Goal: Use online tool/utility

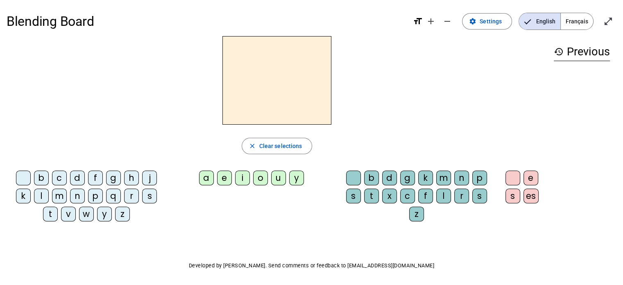
scroll to position [2, 0]
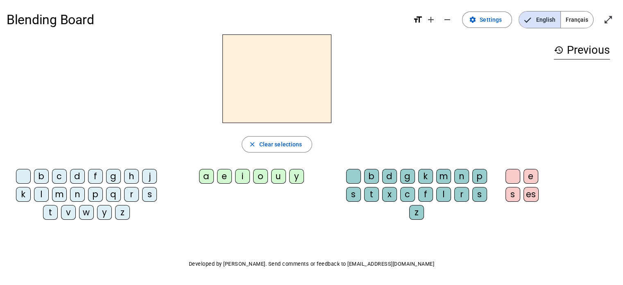
click at [244, 175] on div "i" at bounding box center [242, 176] width 15 height 15
click at [293, 143] on span "Clear selections" at bounding box center [280, 144] width 43 height 10
click at [211, 173] on div "a" at bounding box center [206, 176] width 15 height 15
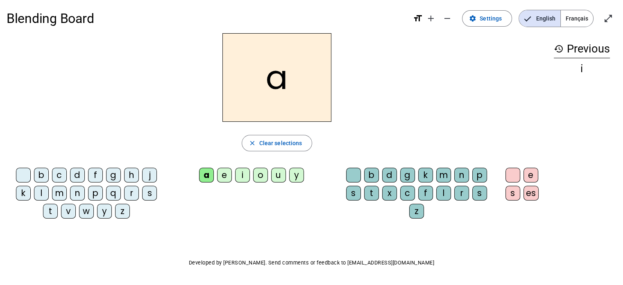
click at [199, 186] on div "a e i o u y" at bounding box center [253, 176] width 167 height 25
click at [225, 168] on div "e" at bounding box center [224, 175] width 15 height 15
click at [61, 195] on div "m" at bounding box center [59, 193] width 15 height 15
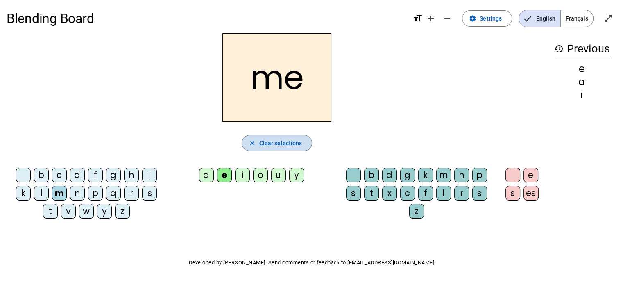
click at [296, 136] on span "button" at bounding box center [277, 143] width 70 height 20
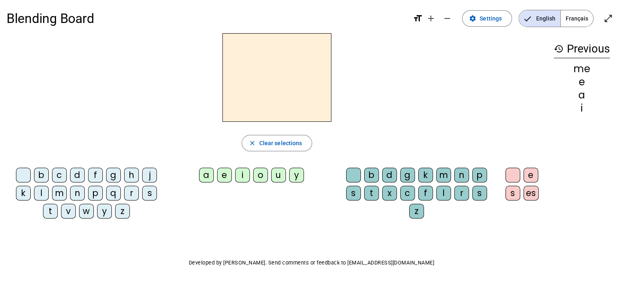
click at [210, 172] on div "a" at bounding box center [206, 175] width 15 height 15
click at [372, 187] on div "t" at bounding box center [371, 193] width 15 height 15
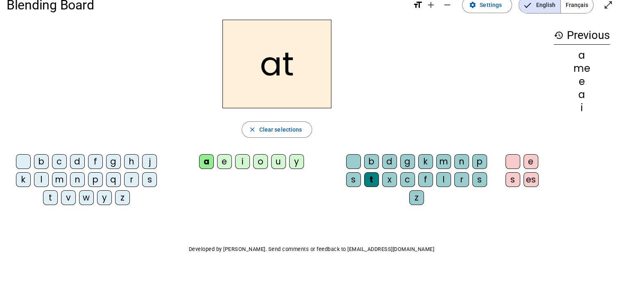
scroll to position [16, 0]
click at [97, 175] on div "p" at bounding box center [95, 179] width 15 height 15
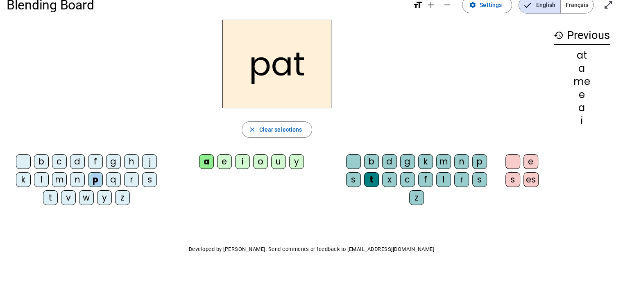
click at [97, 175] on div "p" at bounding box center [95, 179] width 15 height 15
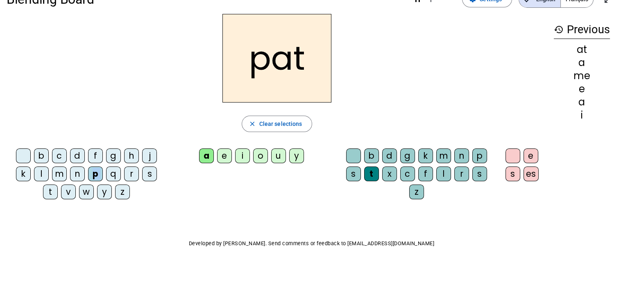
scroll to position [19, 0]
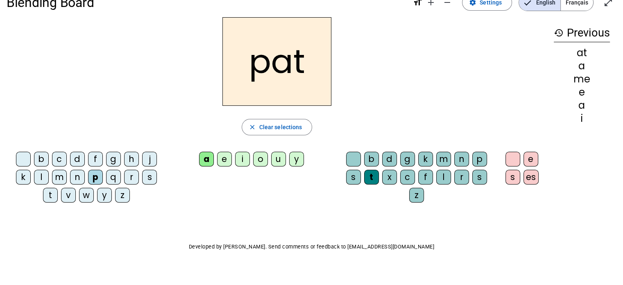
click at [152, 170] on div "s" at bounding box center [149, 177] width 15 height 15
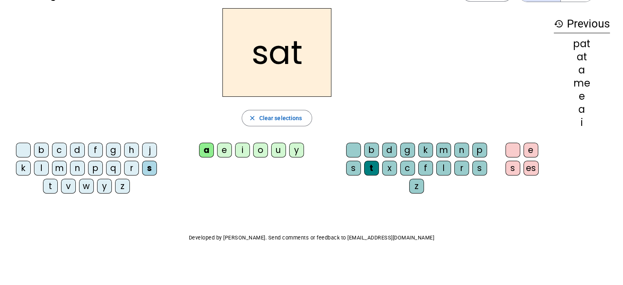
scroll to position [28, 0]
click at [281, 121] on span "Clear selections" at bounding box center [280, 118] width 43 height 10
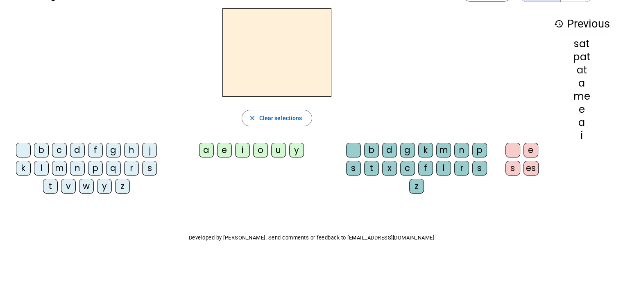
click at [205, 145] on div "a" at bounding box center [206, 150] width 15 height 15
click at [258, 122] on span "button" at bounding box center [277, 118] width 70 height 20
click at [57, 161] on div "m" at bounding box center [59, 168] width 15 height 15
click at [57, 162] on div "m" at bounding box center [59, 168] width 15 height 15
click at [205, 146] on div "a" at bounding box center [206, 150] width 15 height 15
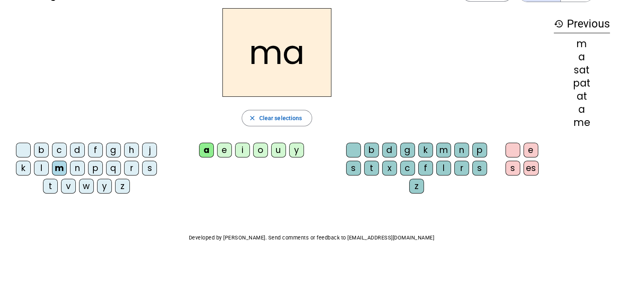
click at [391, 28] on div "ma" at bounding box center [277, 52] width 541 height 88
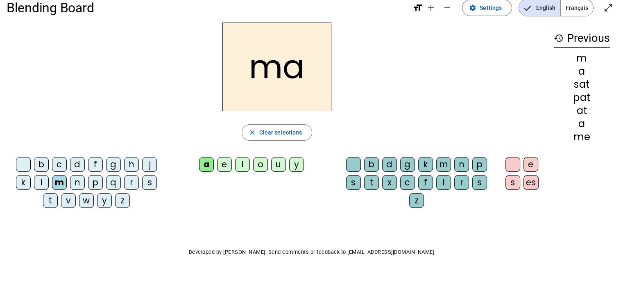
scroll to position [15, 0]
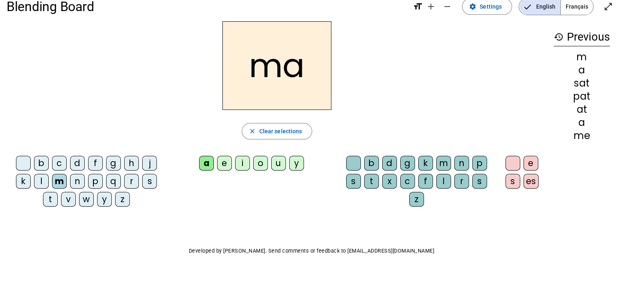
click at [395, 26] on div "ma" at bounding box center [277, 65] width 541 height 88
click at [371, 178] on div "t" at bounding box center [371, 181] width 15 height 15
click at [293, 167] on div "y" at bounding box center [296, 163] width 15 height 15
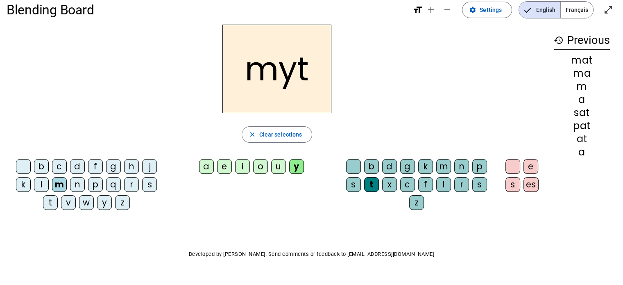
scroll to position [11, 0]
click at [291, 130] on span "Clear selections" at bounding box center [280, 134] width 43 height 10
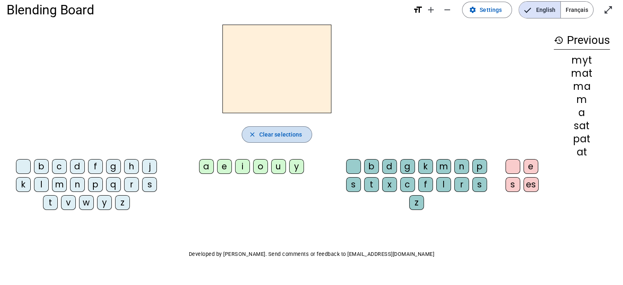
click at [289, 132] on span "Clear selections" at bounding box center [280, 134] width 43 height 10
click at [224, 162] on div "e" at bounding box center [224, 166] width 15 height 15
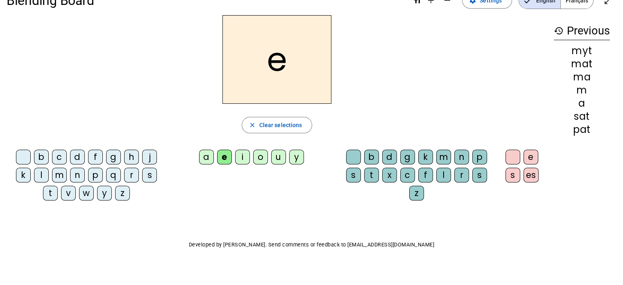
scroll to position [28, 0]
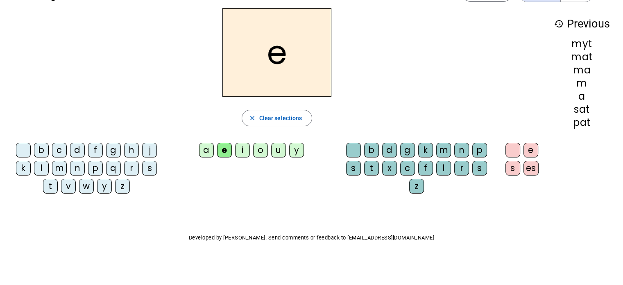
click at [439, 158] on letter-bubble "m" at bounding box center [445, 152] width 18 height 18
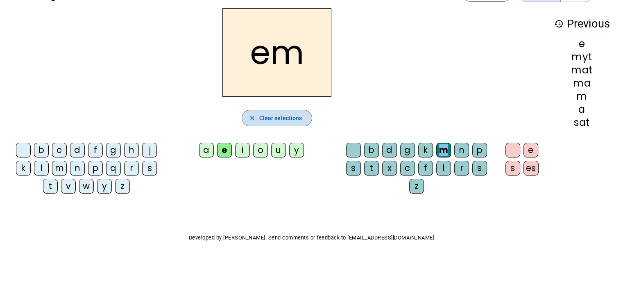
click at [292, 115] on span "Clear selections" at bounding box center [280, 118] width 43 height 10
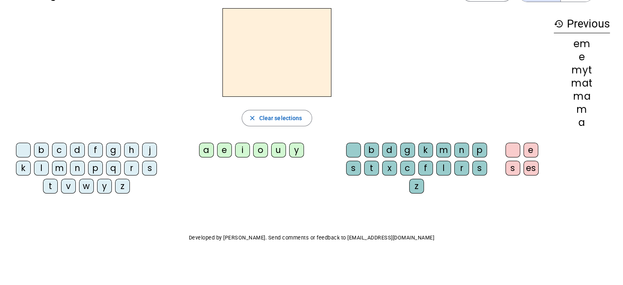
click at [225, 144] on div "e" at bounding box center [224, 150] width 15 height 15
click at [283, 113] on span "Clear selections" at bounding box center [280, 118] width 43 height 10
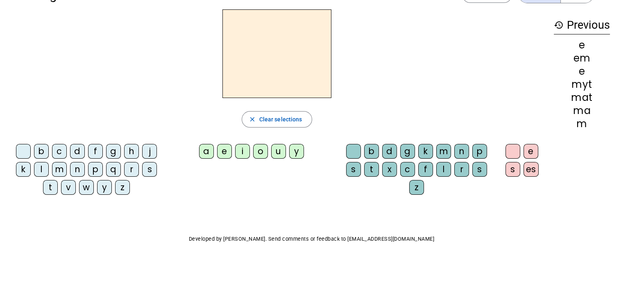
scroll to position [26, 0]
drag, startPoint x: 205, startPoint y: 147, endPoint x: 207, endPoint y: 143, distance: 4.6
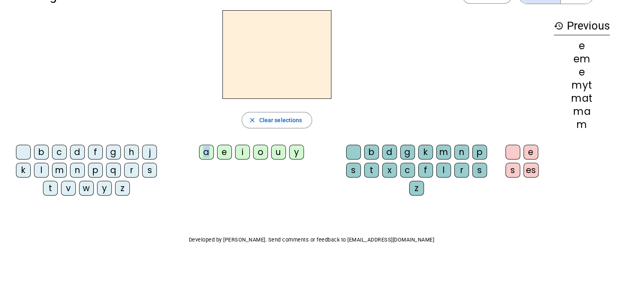
click at [207, 143] on div "a e i o u y" at bounding box center [253, 153] width 167 height 25
click at [193, 149] on div "a e i o u y" at bounding box center [253, 154] width 160 height 18
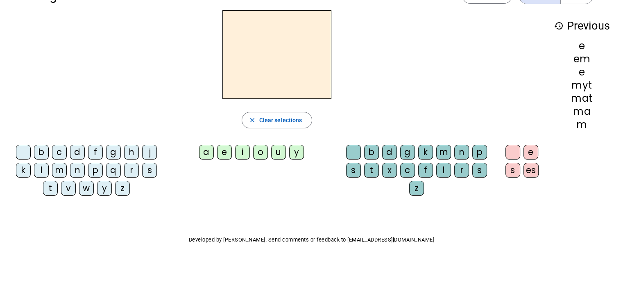
click at [206, 151] on div "a" at bounding box center [206, 152] width 15 height 15
click at [205, 151] on div "a" at bounding box center [206, 152] width 15 height 15
click at [193, 164] on div "a e i o u y" at bounding box center [253, 153] width 167 height 25
click at [48, 181] on div "t" at bounding box center [50, 188] width 15 height 15
click at [42, 166] on div "l" at bounding box center [41, 170] width 15 height 15
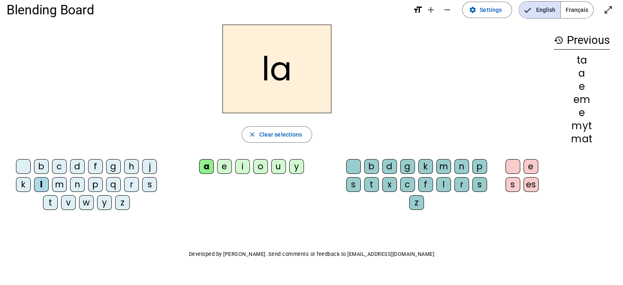
scroll to position [12, 0]
click at [370, 177] on div "t" at bounding box center [371, 184] width 15 height 15
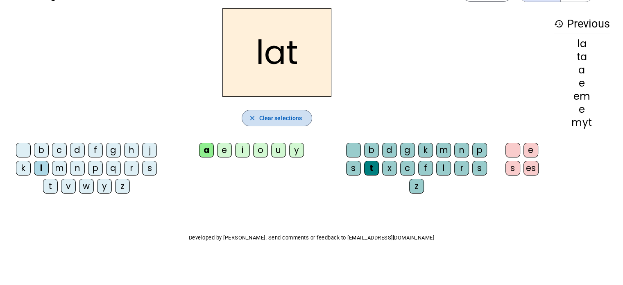
click at [284, 119] on span "Clear selections" at bounding box center [280, 118] width 43 height 10
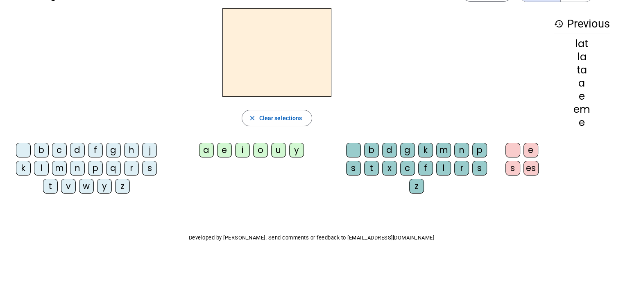
click at [225, 146] on div "e" at bounding box center [224, 150] width 15 height 15
click at [442, 164] on div "l" at bounding box center [443, 168] width 15 height 15
click at [442, 165] on div "l" at bounding box center [443, 168] width 15 height 15
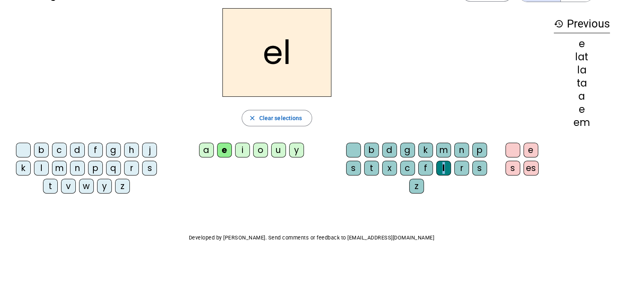
click at [442, 165] on div "l" at bounding box center [443, 168] width 15 height 15
